Goal: Find specific page/section: Find specific page/section

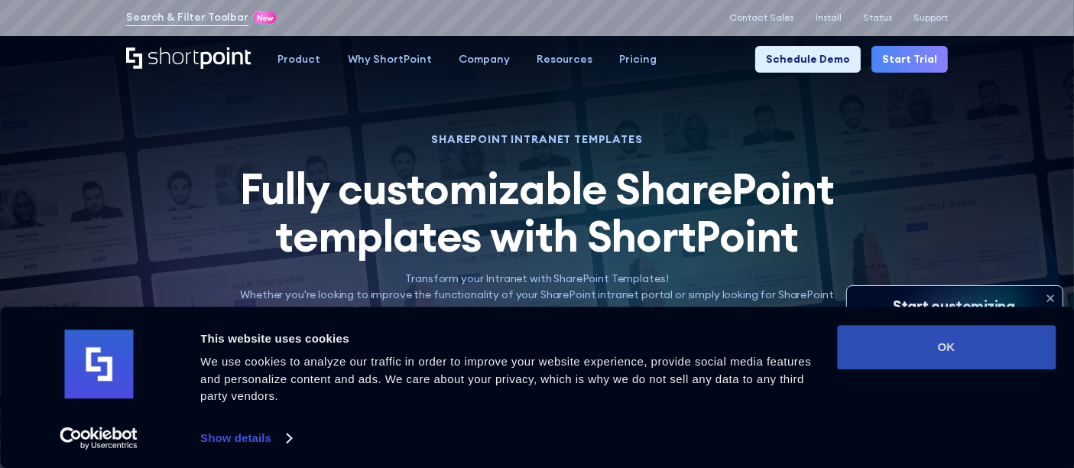
click at [1004, 344] on button "OK" at bounding box center [946, 347] width 219 height 44
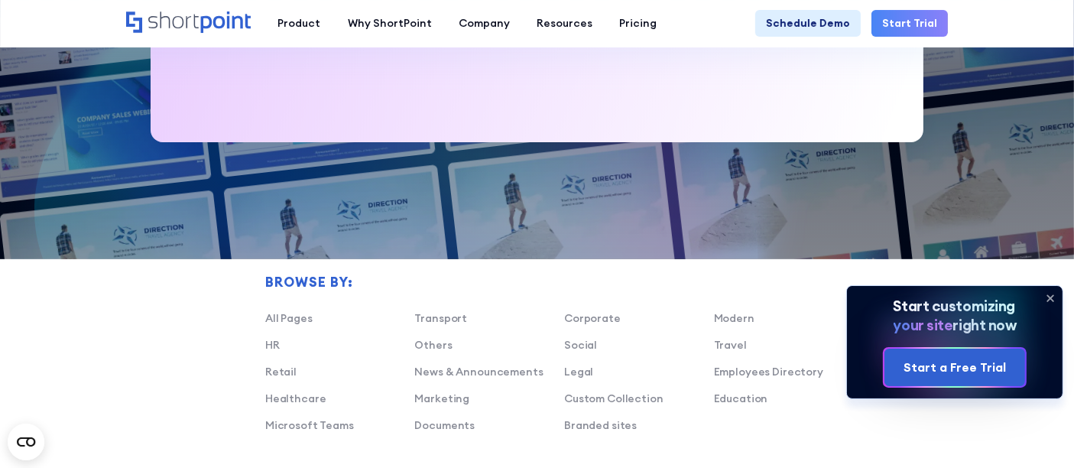
scroll to position [964, 0]
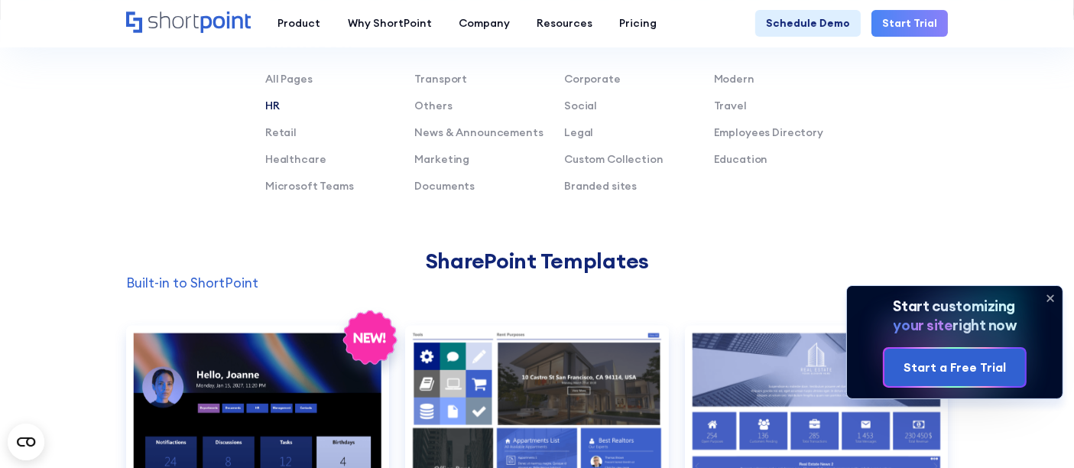
click at [271, 112] on link "HR" at bounding box center [272, 106] width 15 height 14
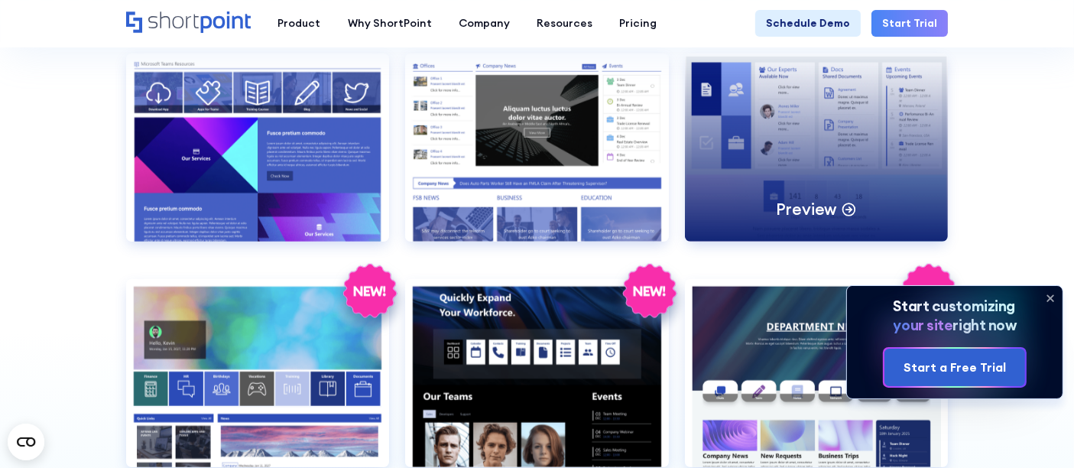
scroll to position [1333, 0]
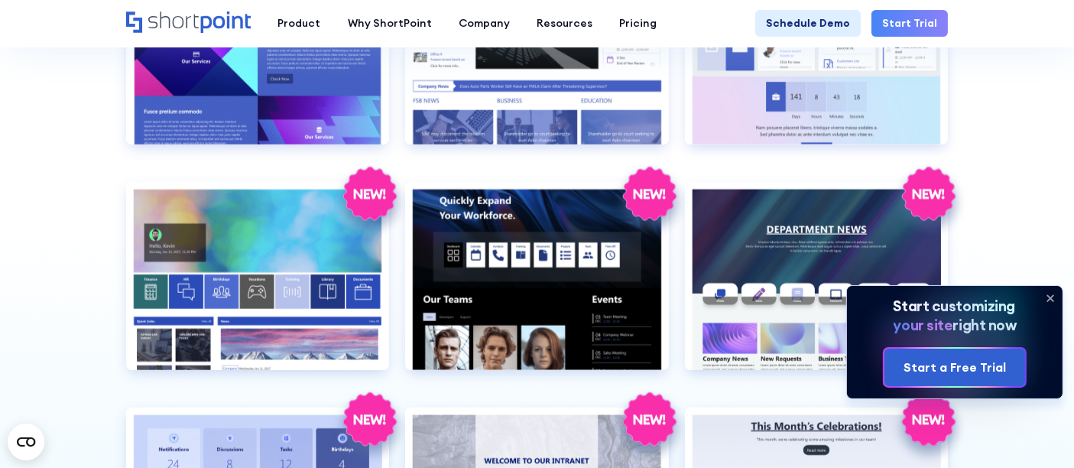
click at [1043, 293] on icon at bounding box center [1050, 298] width 24 height 24
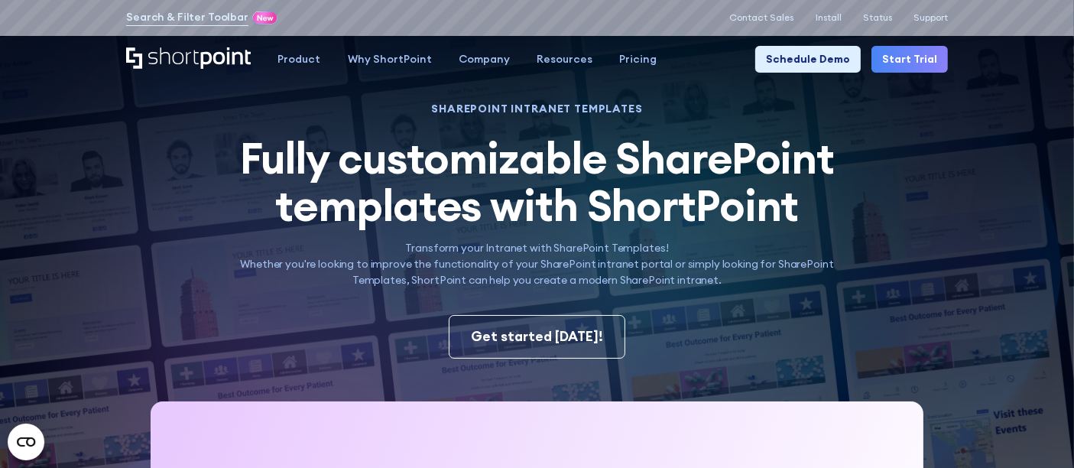
scroll to position [0, 0]
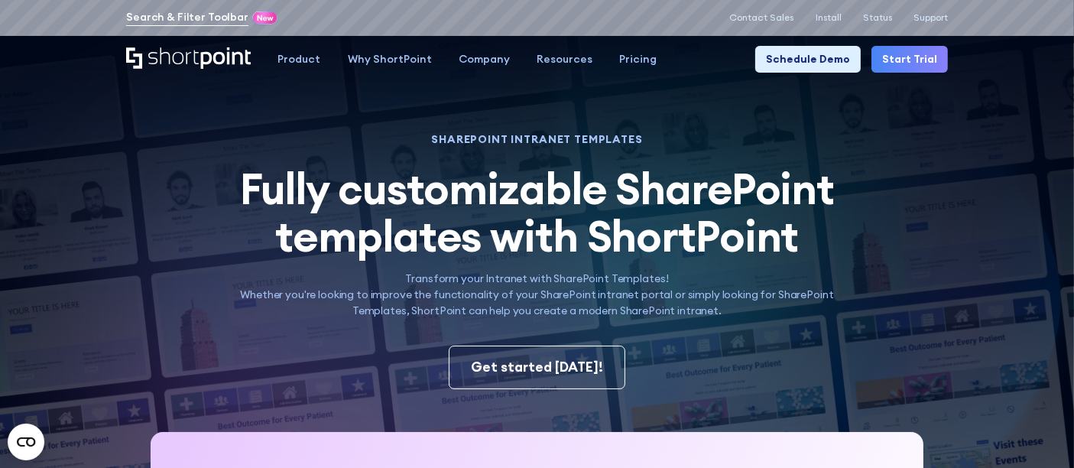
click at [203, 14] on link "Search & Filter Toolbar" at bounding box center [187, 17] width 122 height 16
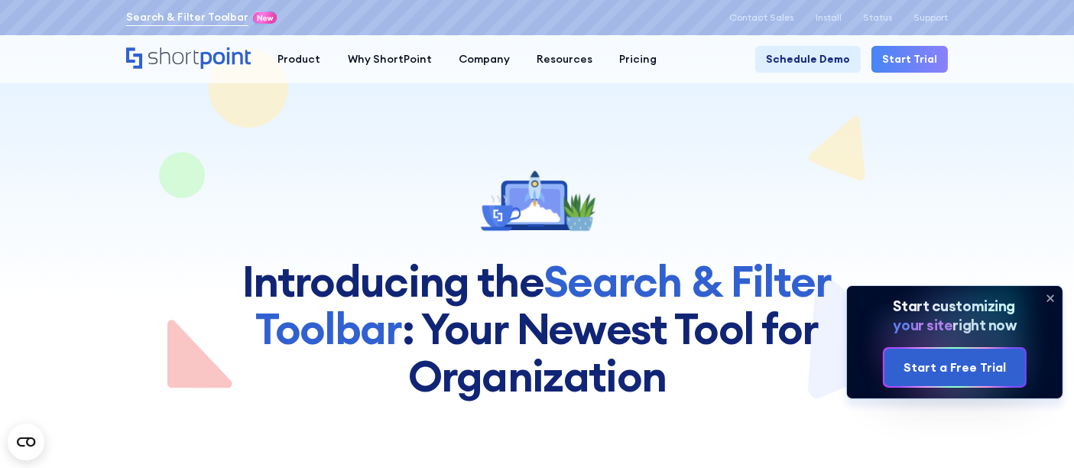
click at [209, 18] on link "Search & Filter Toolbar" at bounding box center [187, 17] width 122 height 16
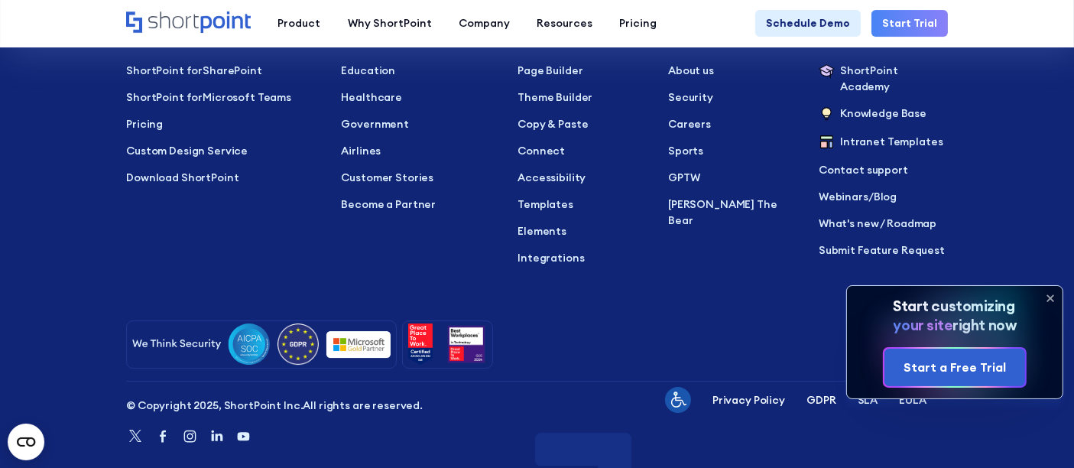
scroll to position [4869, 0]
